Goal: Use online tool/utility: Utilize a website feature to perform a specific function

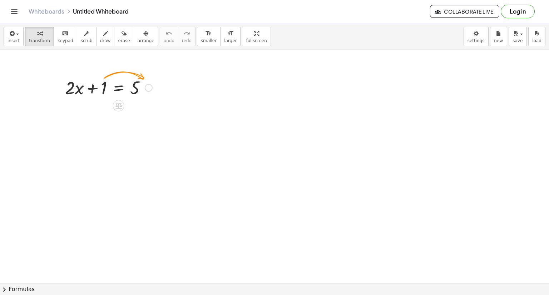
click at [150, 87] on div at bounding box center [149, 88] width 8 height 8
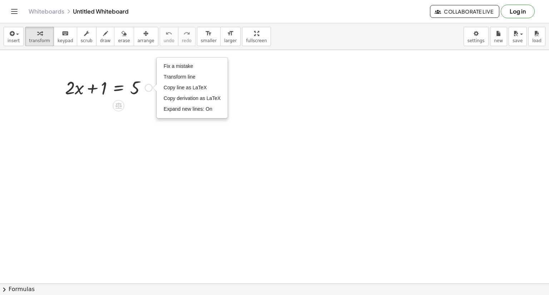
click at [146, 90] on div "Fix a mistake Transform line Copy line as LaTeX Copy derivation as LaTeX Expand…" at bounding box center [149, 88] width 8 height 8
click at [122, 105] on icon at bounding box center [119, 106] width 8 height 8
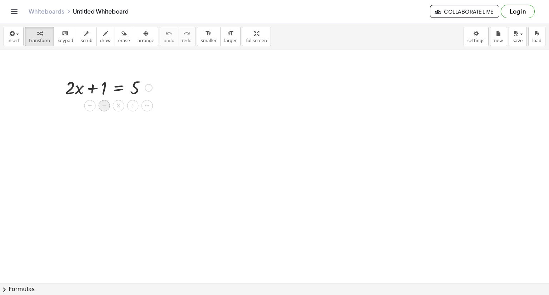
click at [103, 107] on span "−" at bounding box center [104, 106] width 4 height 10
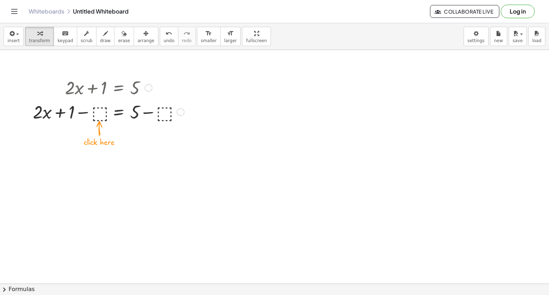
click at [100, 114] on div at bounding box center [108, 111] width 158 height 24
click at [116, 130] on icon at bounding box center [118, 130] width 6 height 6
click at [133, 130] on span "÷" at bounding box center [133, 130] width 4 height 10
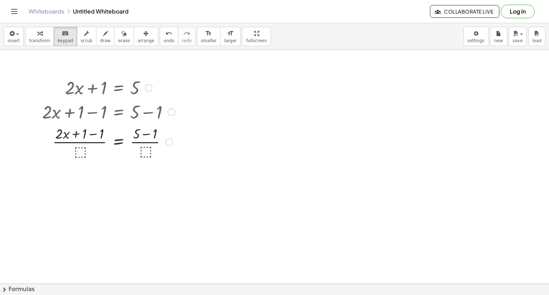
click at [78, 151] on div at bounding box center [109, 142] width 140 height 36
click at [46, 42] on button "transform" at bounding box center [39, 36] width 29 height 19
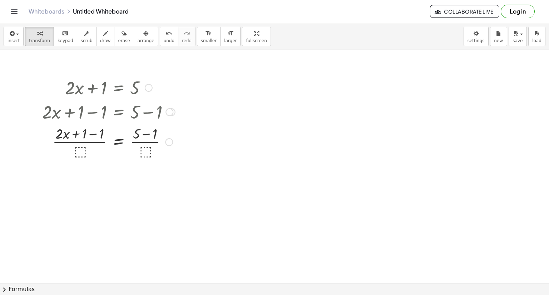
click at [77, 153] on div at bounding box center [109, 142] width 140 height 36
click at [119, 151] on icon at bounding box center [118, 150] width 6 height 6
click at [147, 149] on icon at bounding box center [147, 149] width 4 height 1
